Goal: Information Seeking & Learning: Learn about a topic

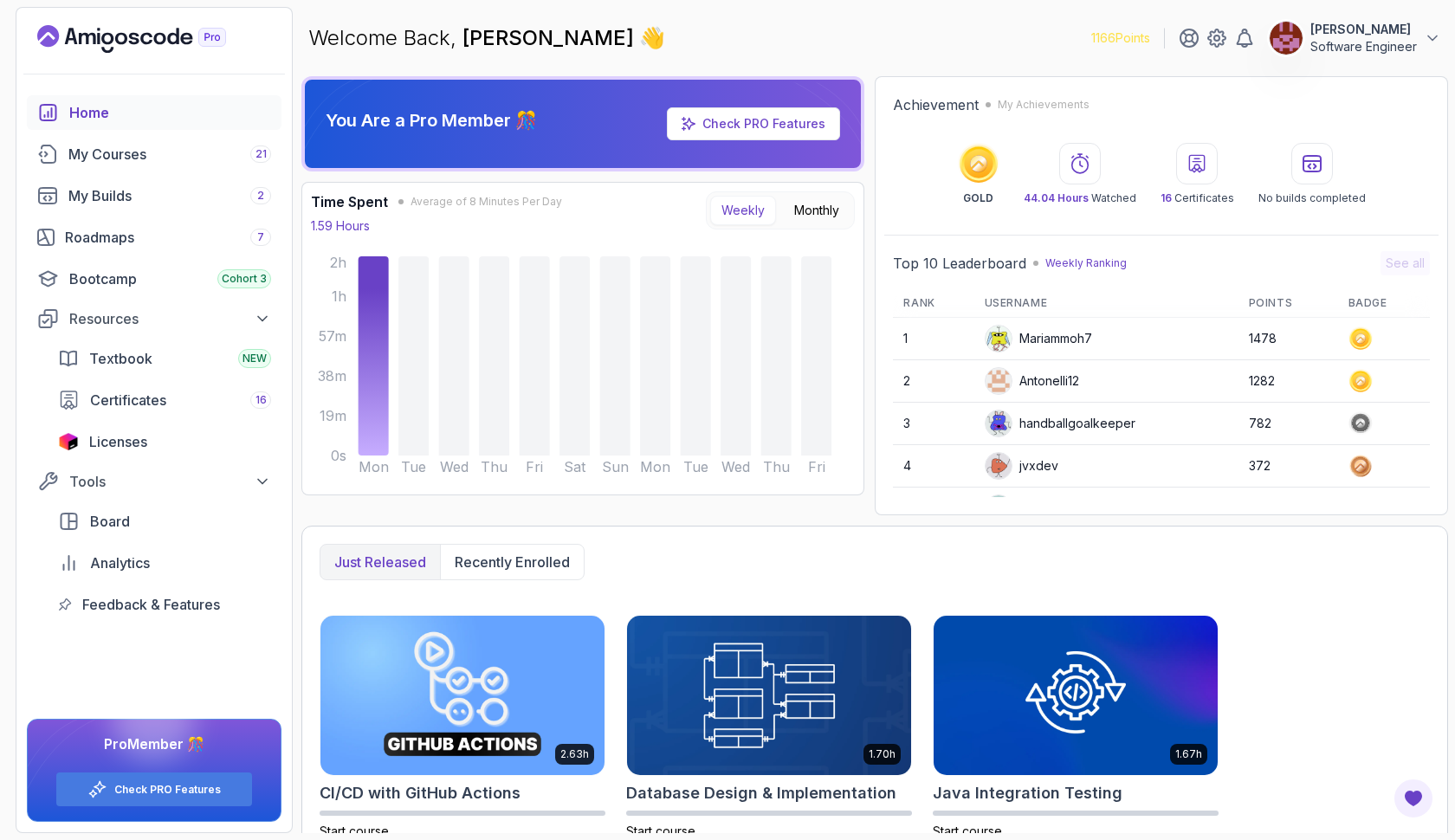
click at [171, 131] on div "Home My Courses 21 My Builds 2 Roadmaps 7 Bootcamp Cohort 3 Resources Textbook …" at bounding box center [154, 358] width 255 height 527
click at [174, 148] on div "My Courses 21" at bounding box center [169, 153] width 203 height 21
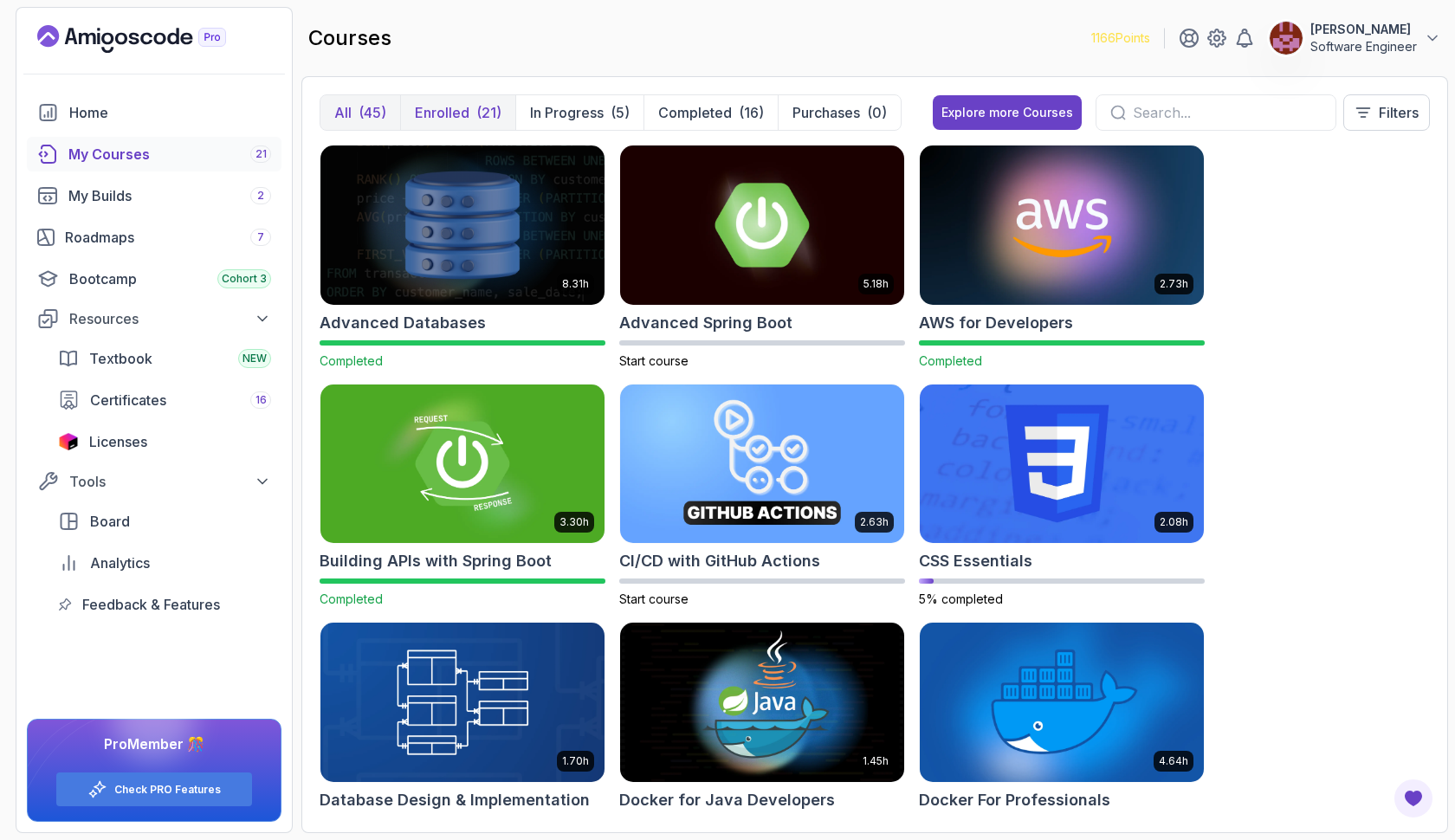
click at [455, 116] on p "Enrolled" at bounding box center [442, 112] width 54 height 21
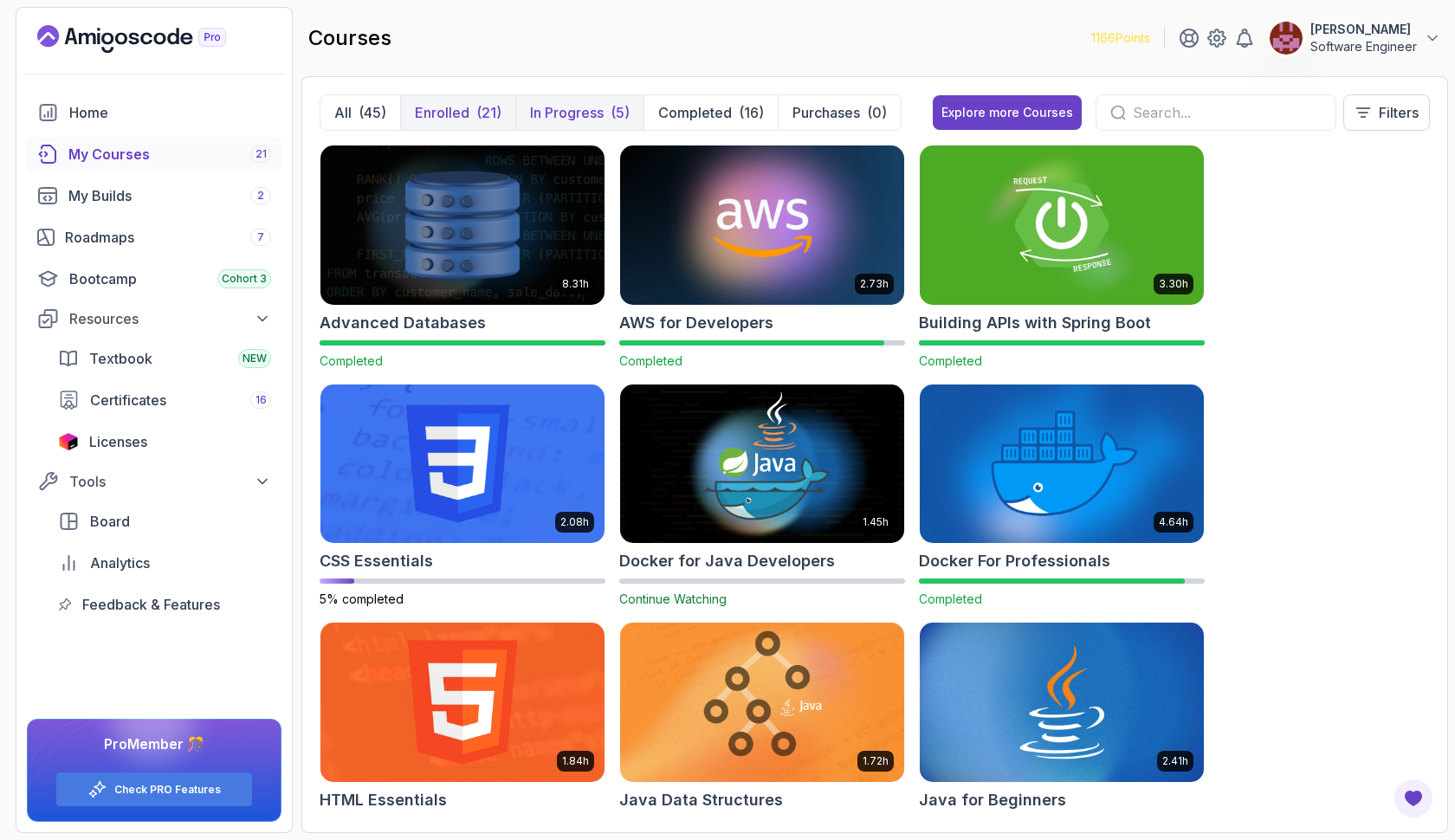
click at [554, 101] on button "In Progress (5)" at bounding box center [579, 112] width 128 height 35
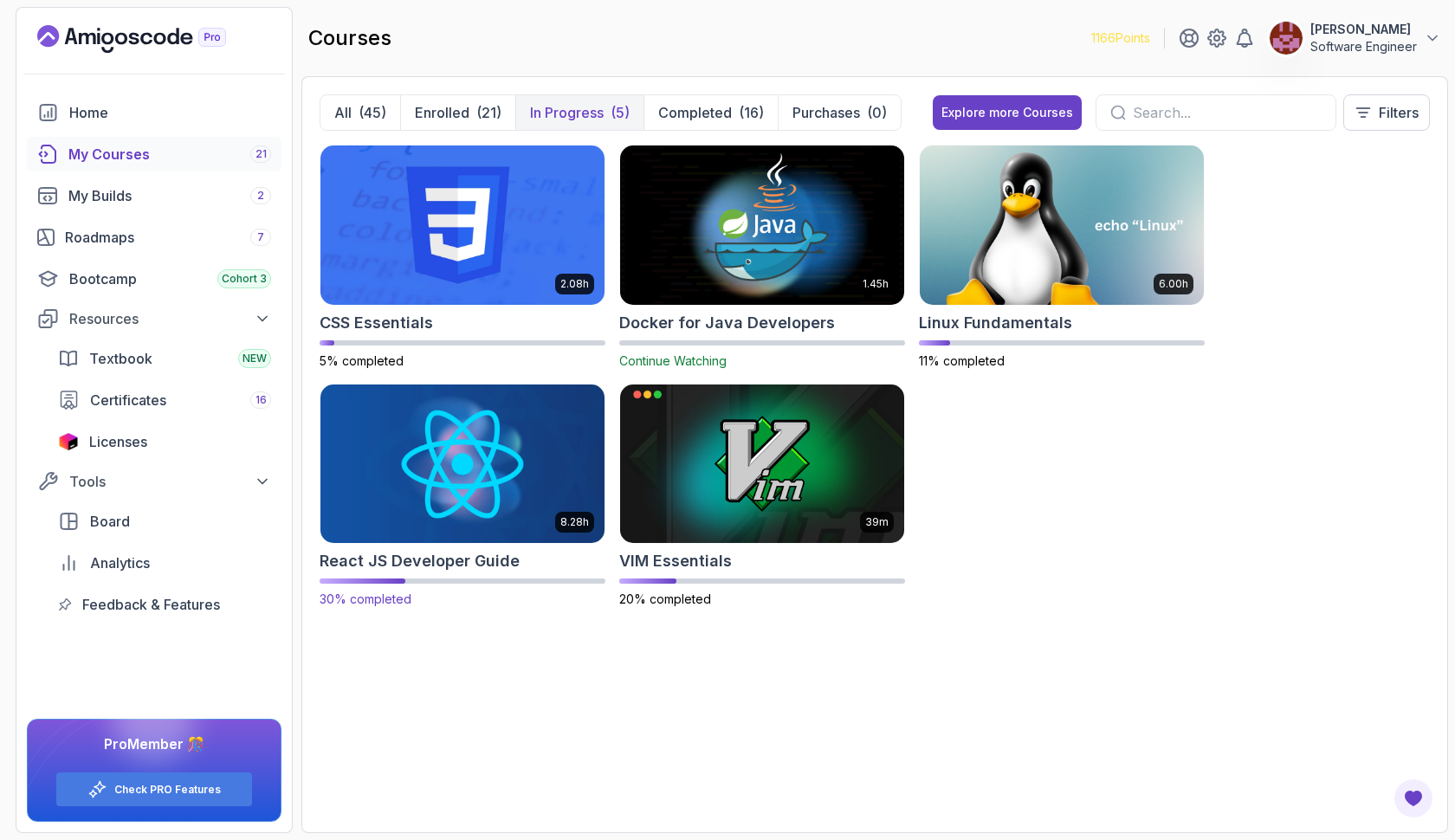
click at [486, 457] on img at bounding box center [462, 463] width 298 height 167
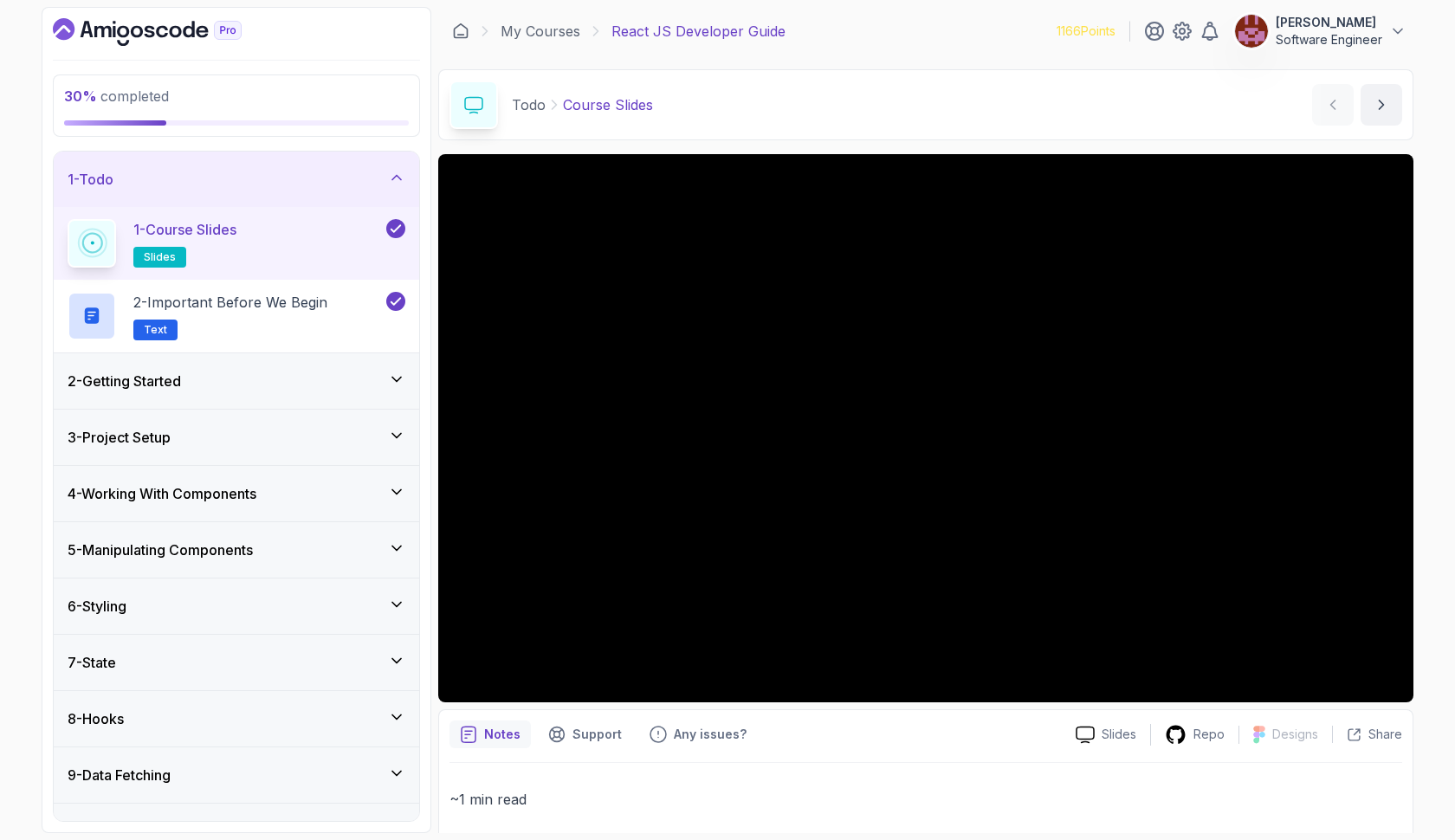
click at [400, 491] on icon at bounding box center [396, 491] width 9 height 4
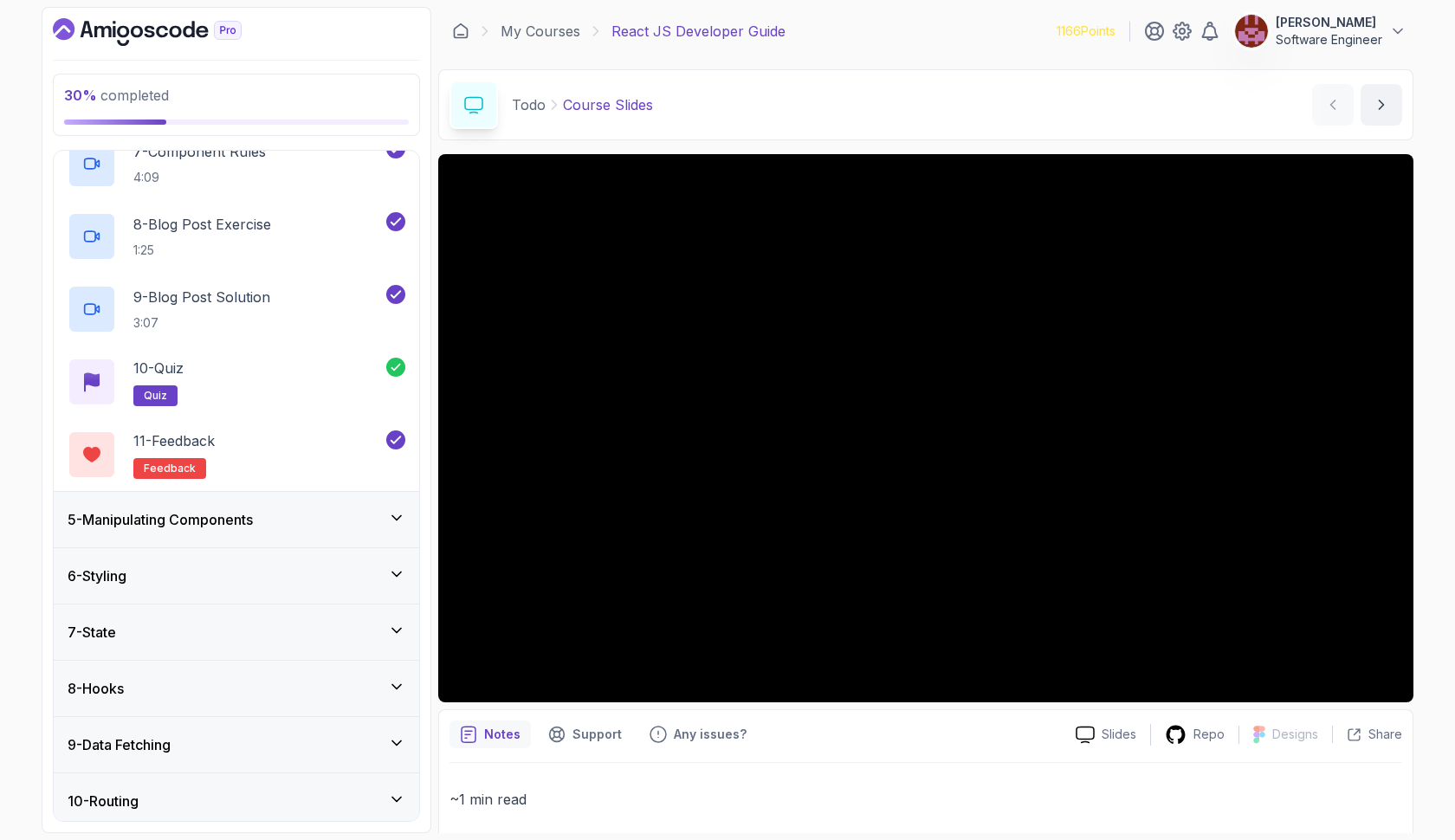
click at [394, 522] on icon at bounding box center [396, 518] width 18 height 18
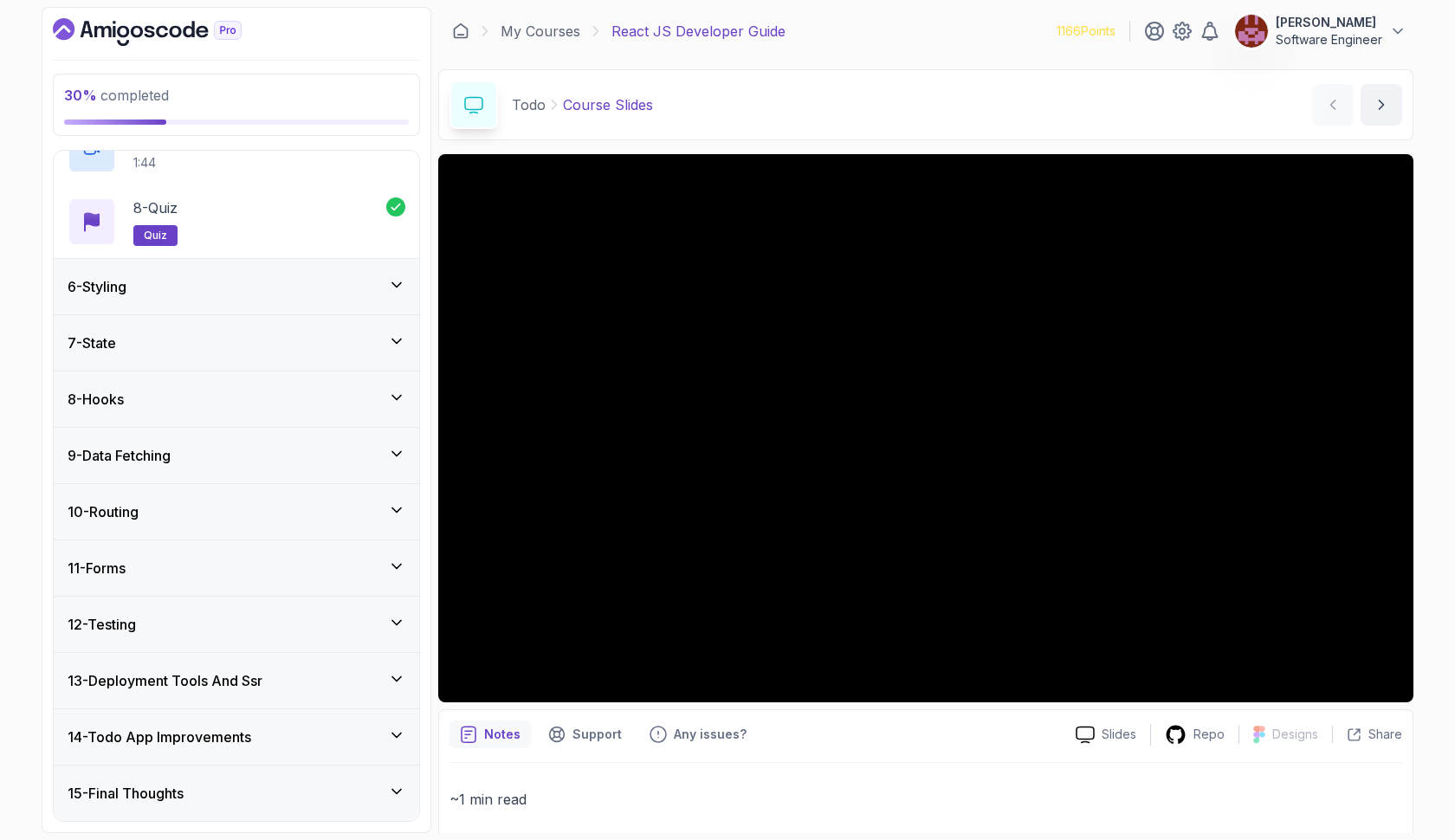
scroll to position [755, 0]
click at [394, 340] on icon at bounding box center [396, 341] width 18 height 18
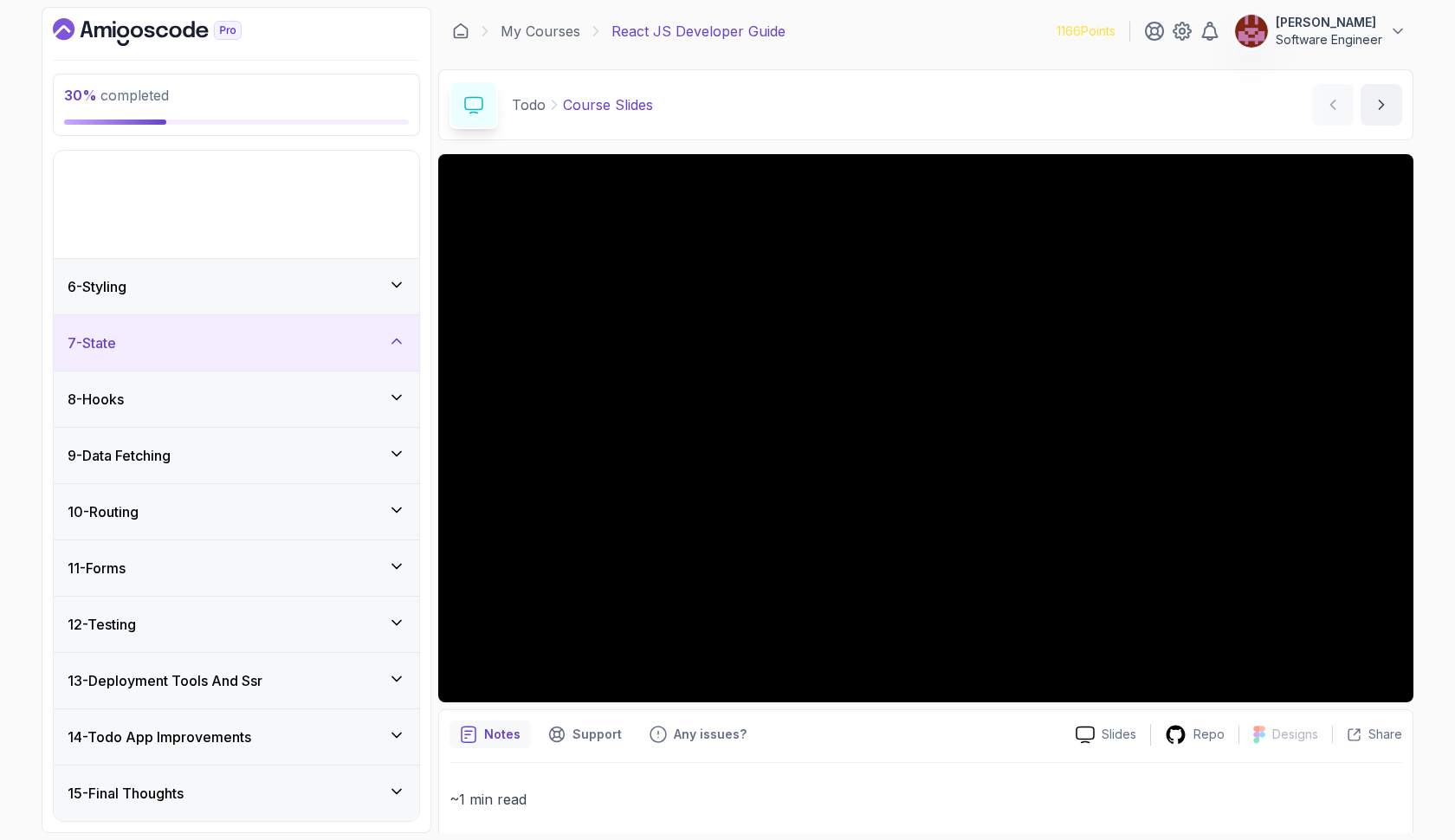
scroll to position [174, 0]
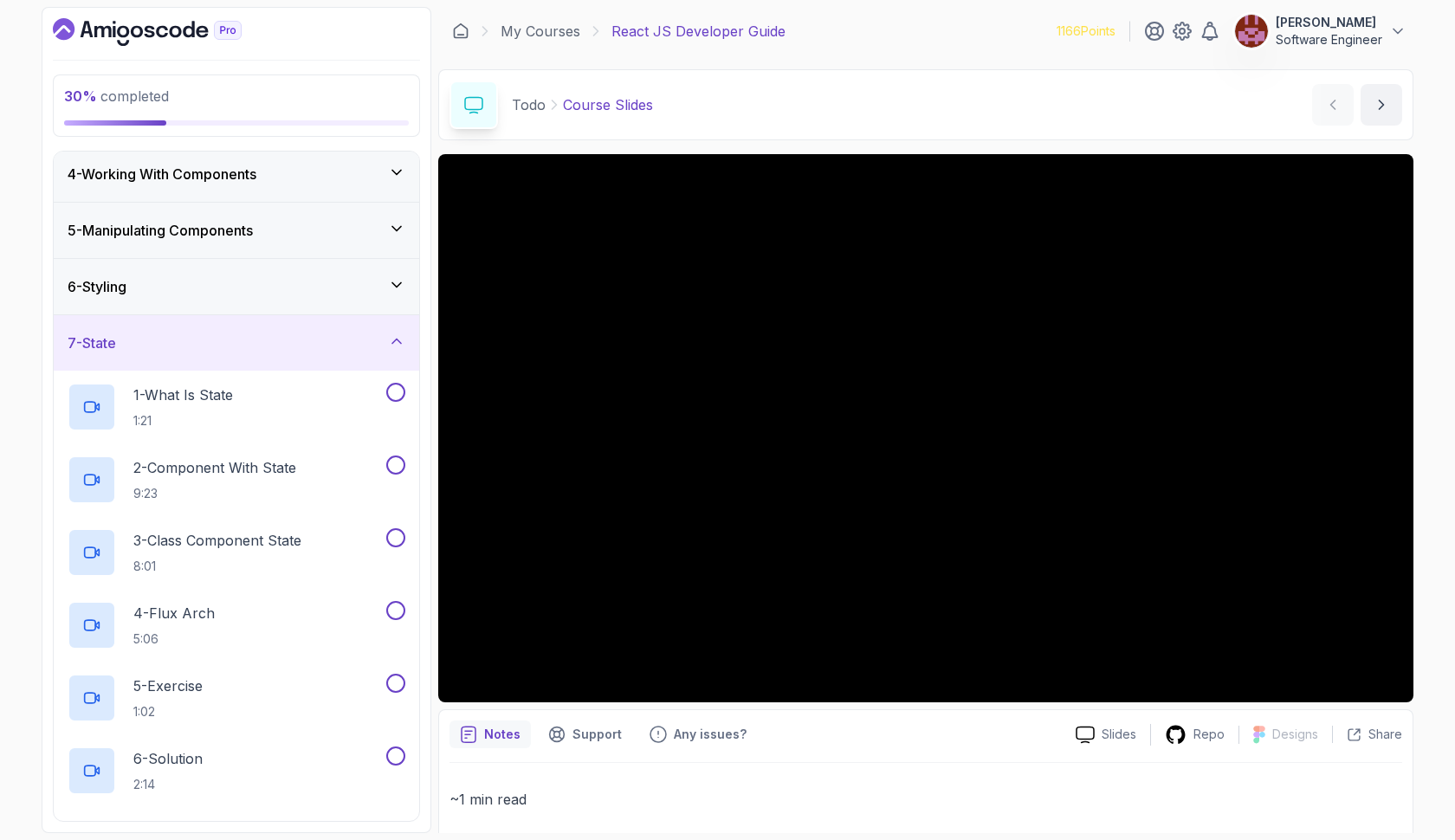
click at [391, 272] on div "6 - Styling" at bounding box center [236, 287] width 366 height 55
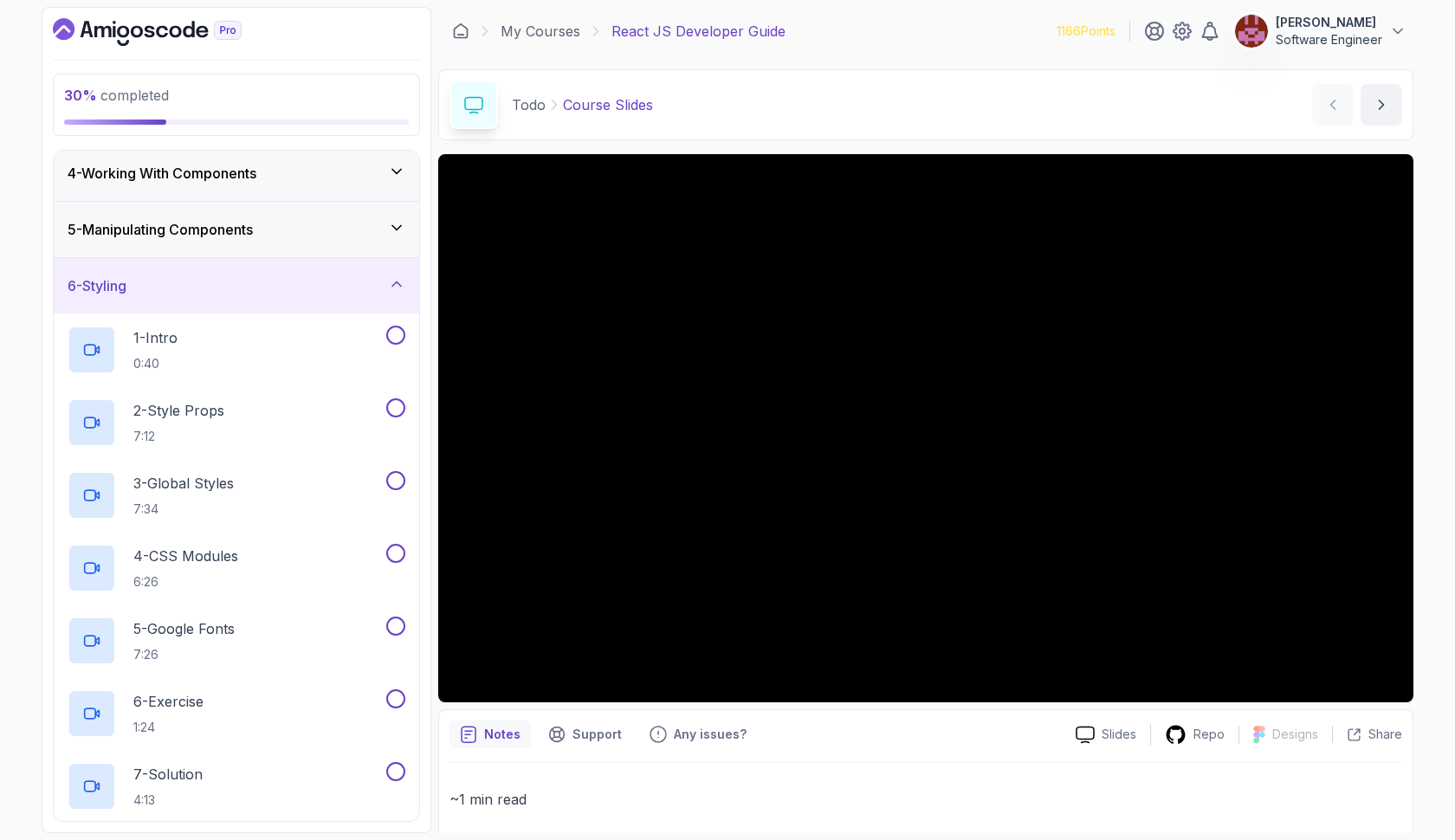
click at [401, 227] on icon at bounding box center [396, 228] width 9 height 4
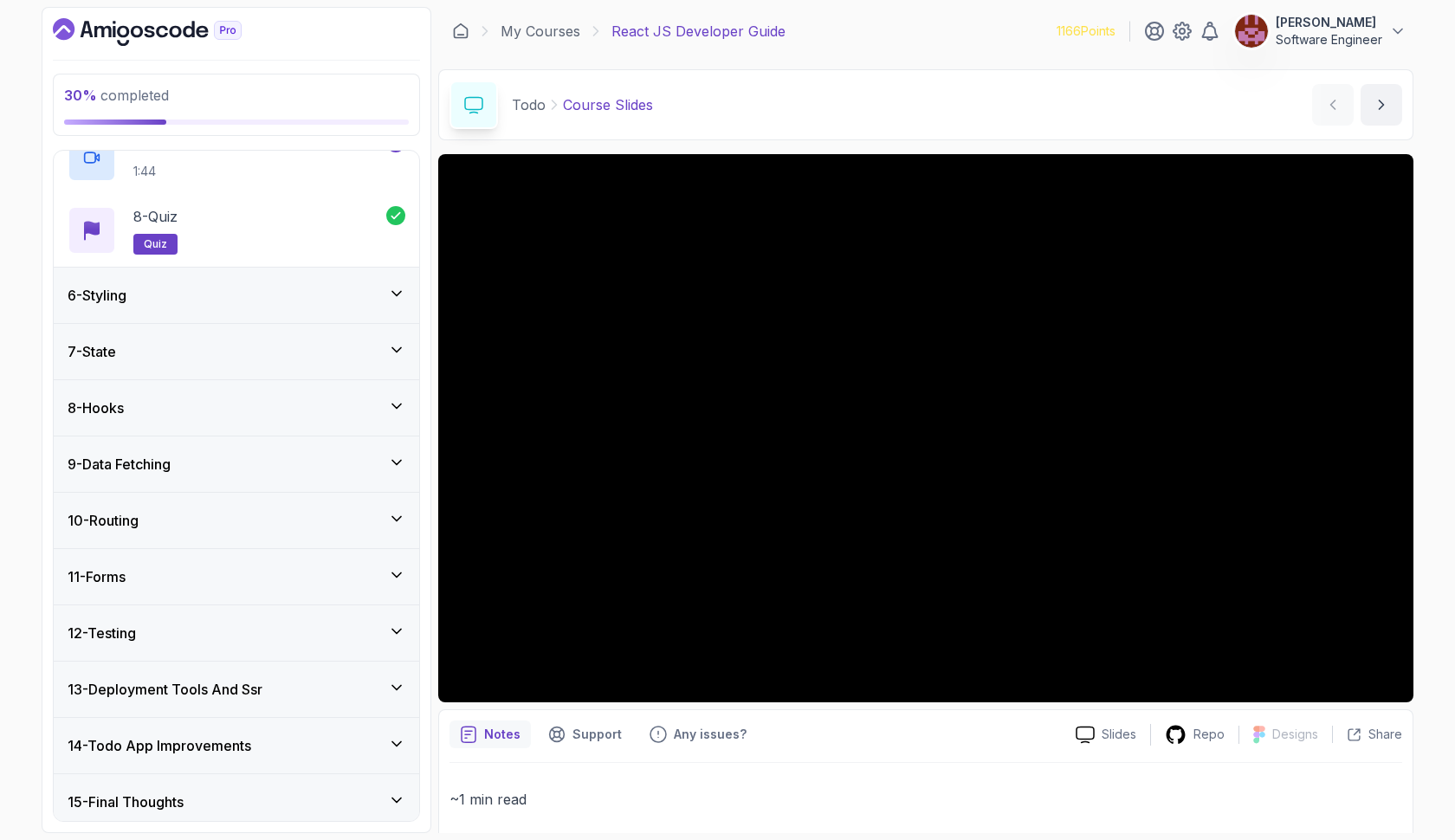
click at [290, 303] on div "6 - Styling" at bounding box center [236, 294] width 338 height 21
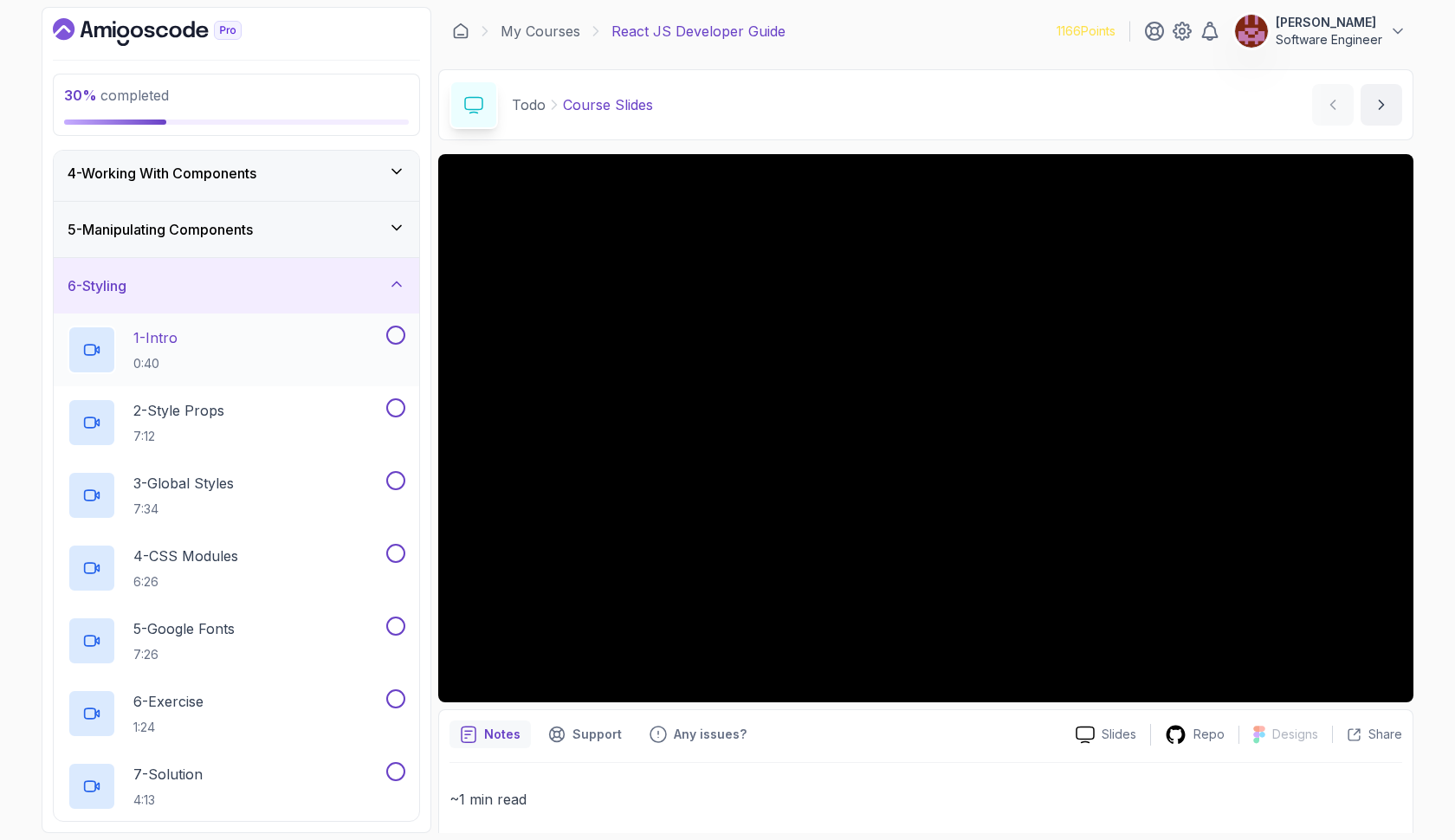
click at [259, 330] on div "1 - Intro 0:40" at bounding box center [224, 349] width 315 height 48
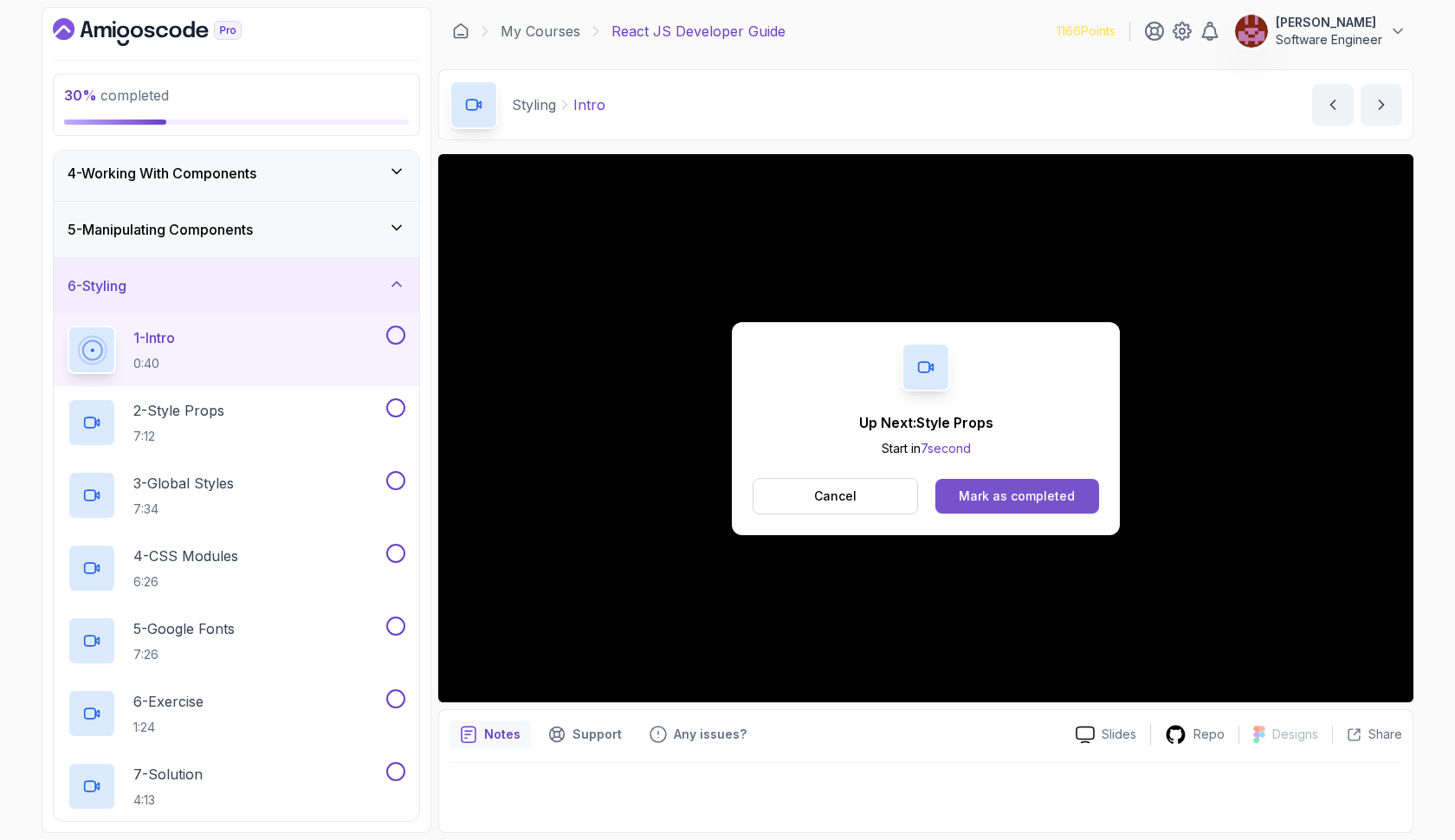
click at [968, 497] on div "Mark as completed" at bounding box center [1016, 496] width 116 height 18
